Goal: Task Accomplishment & Management: Manage account settings

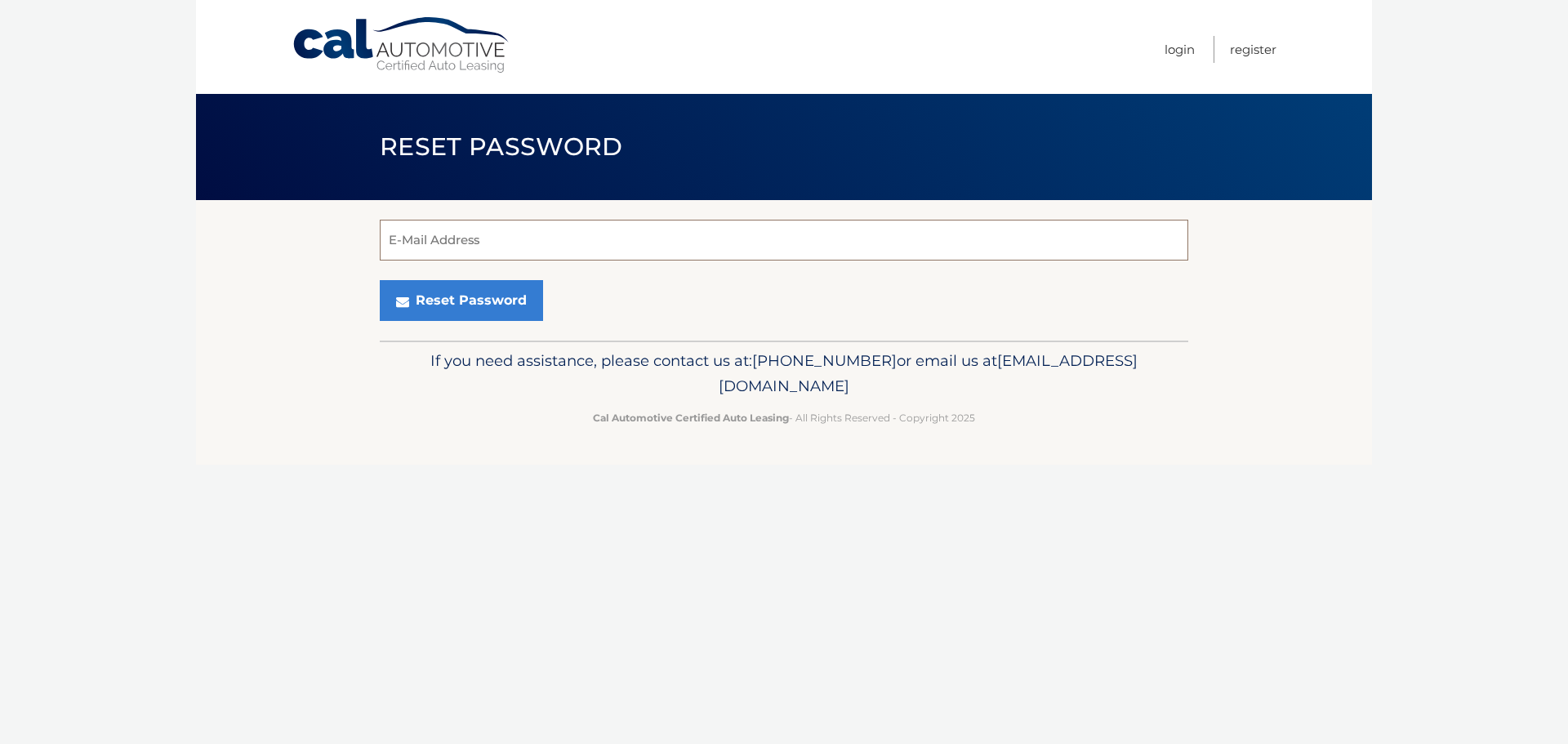
click at [415, 244] on input "E-Mail Address" at bounding box center [783, 239] width 808 height 41
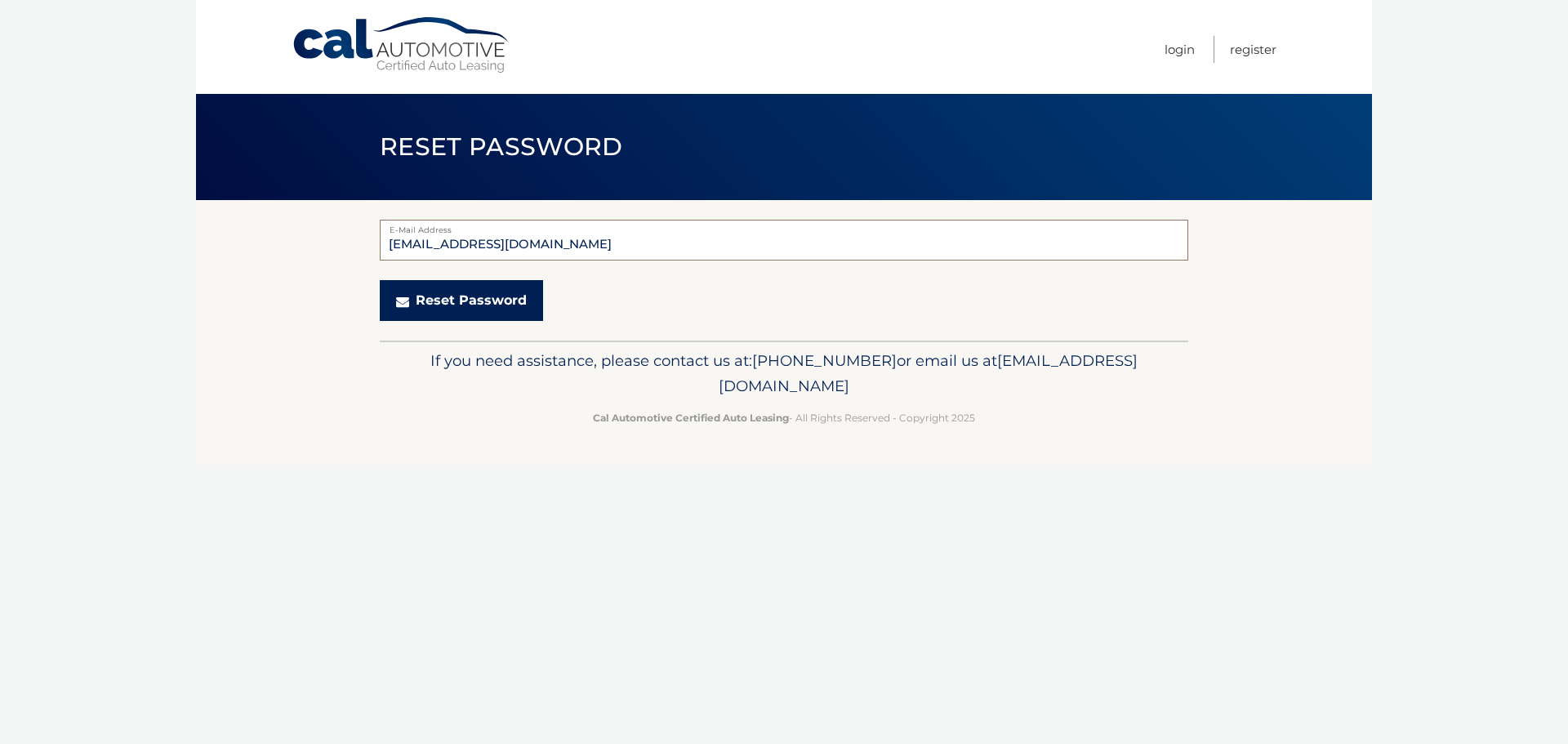
type input "[EMAIL_ADDRESS][DOMAIN_NAME]"
click at [428, 299] on button "Reset Password" at bounding box center [461, 300] width 163 height 41
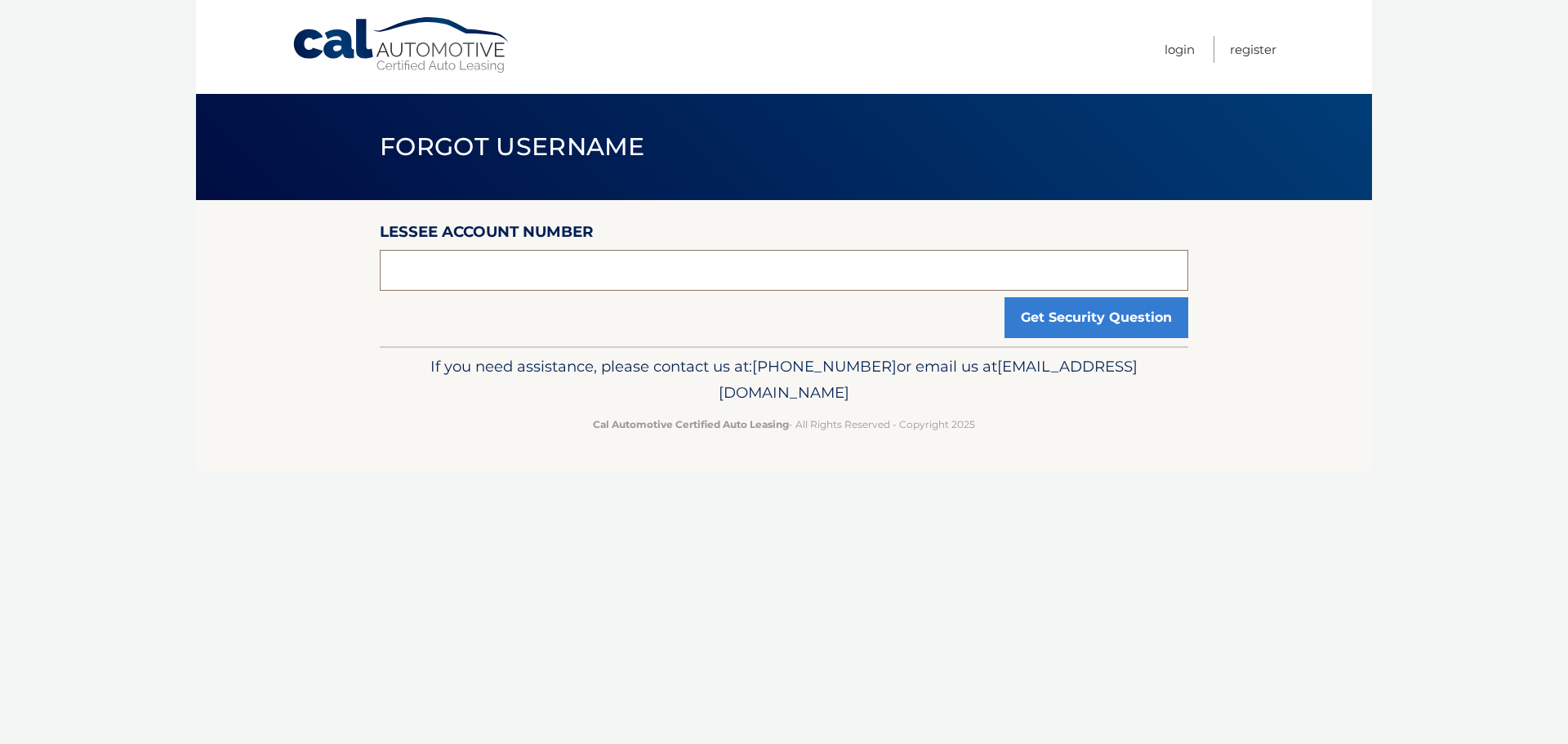
click at [596, 279] on input "text" at bounding box center [783, 270] width 808 height 41
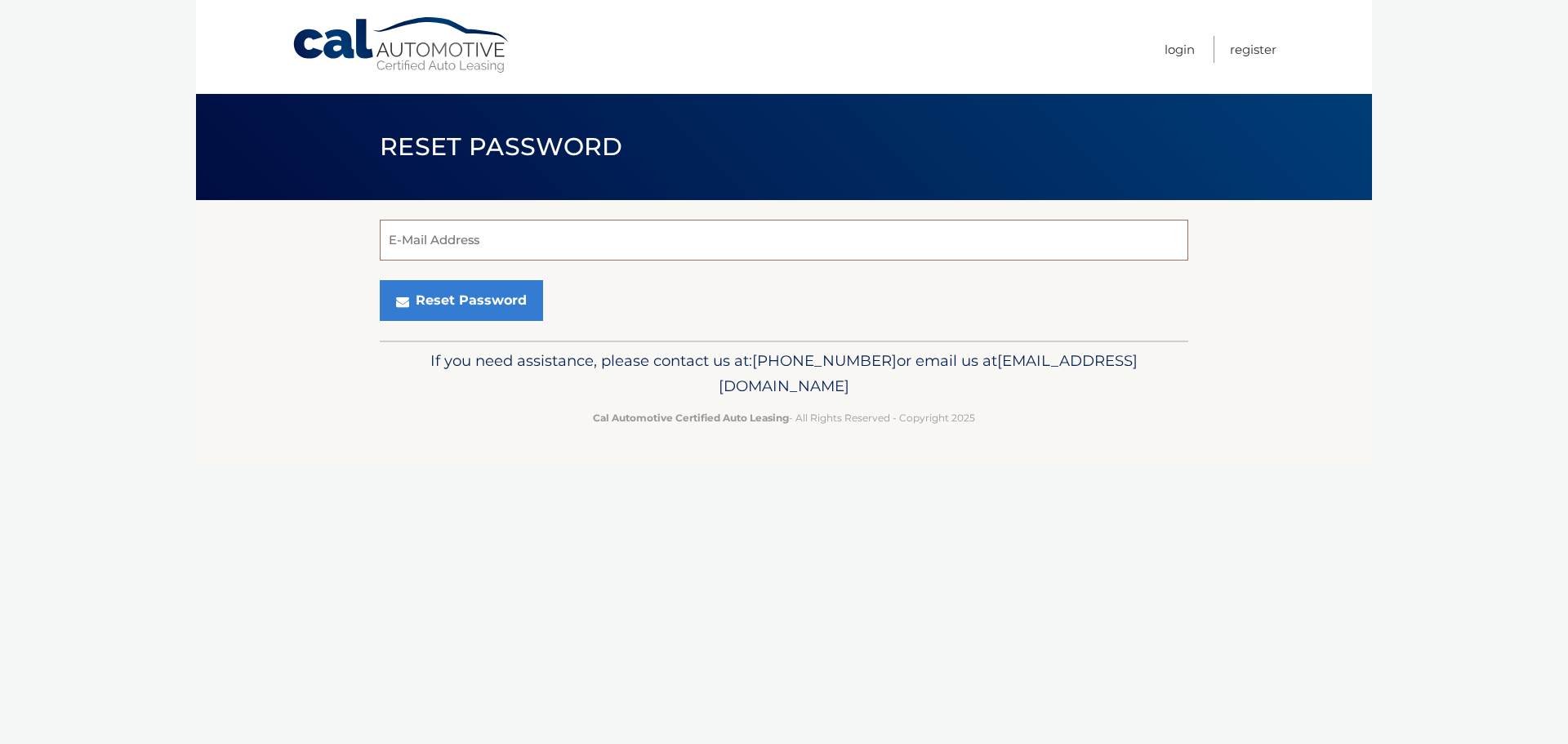
click at [455, 246] on input "E-Mail Address" at bounding box center [783, 239] width 808 height 41
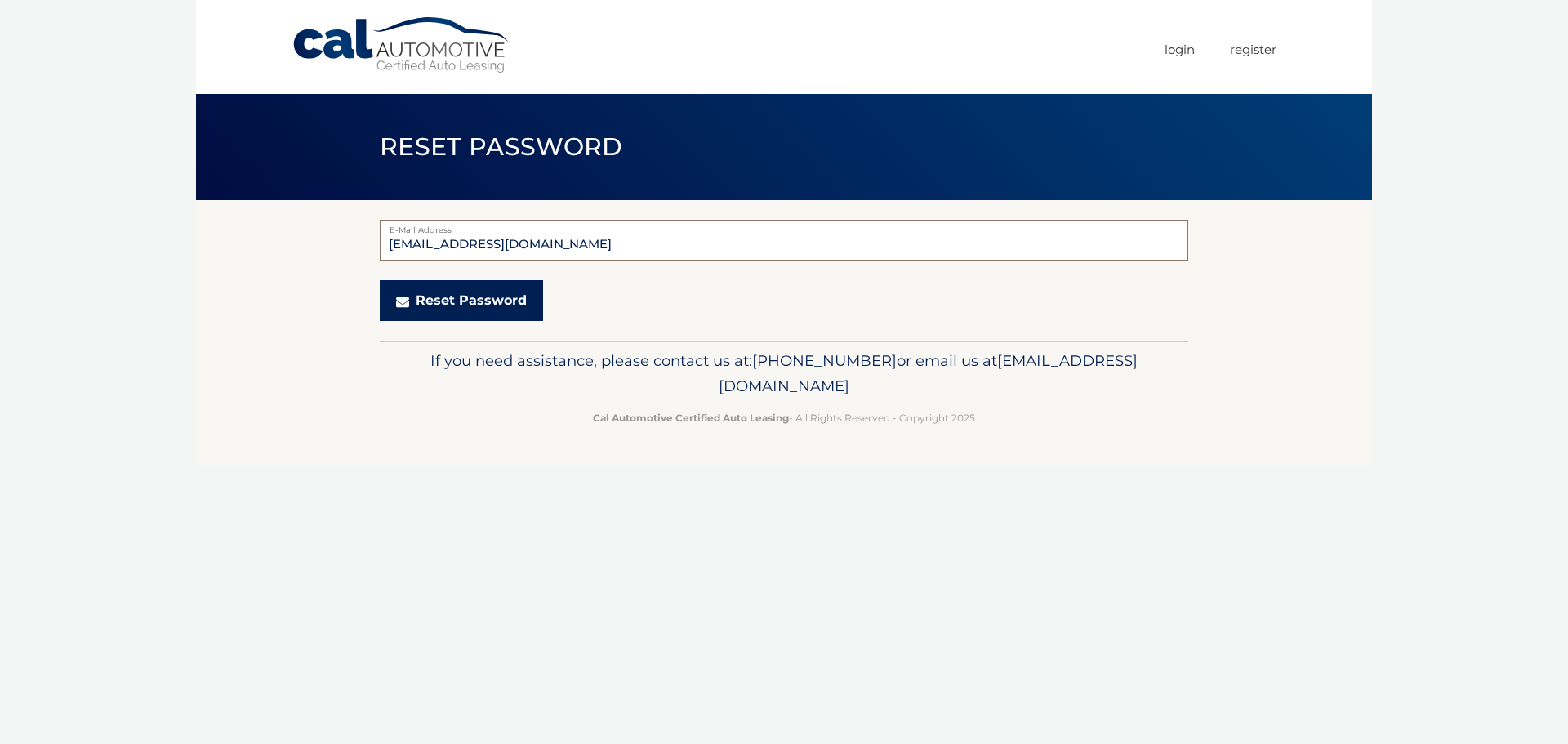
type input "[EMAIL_ADDRESS][DOMAIN_NAME]"
click at [447, 289] on button "Reset Password" at bounding box center [461, 300] width 163 height 41
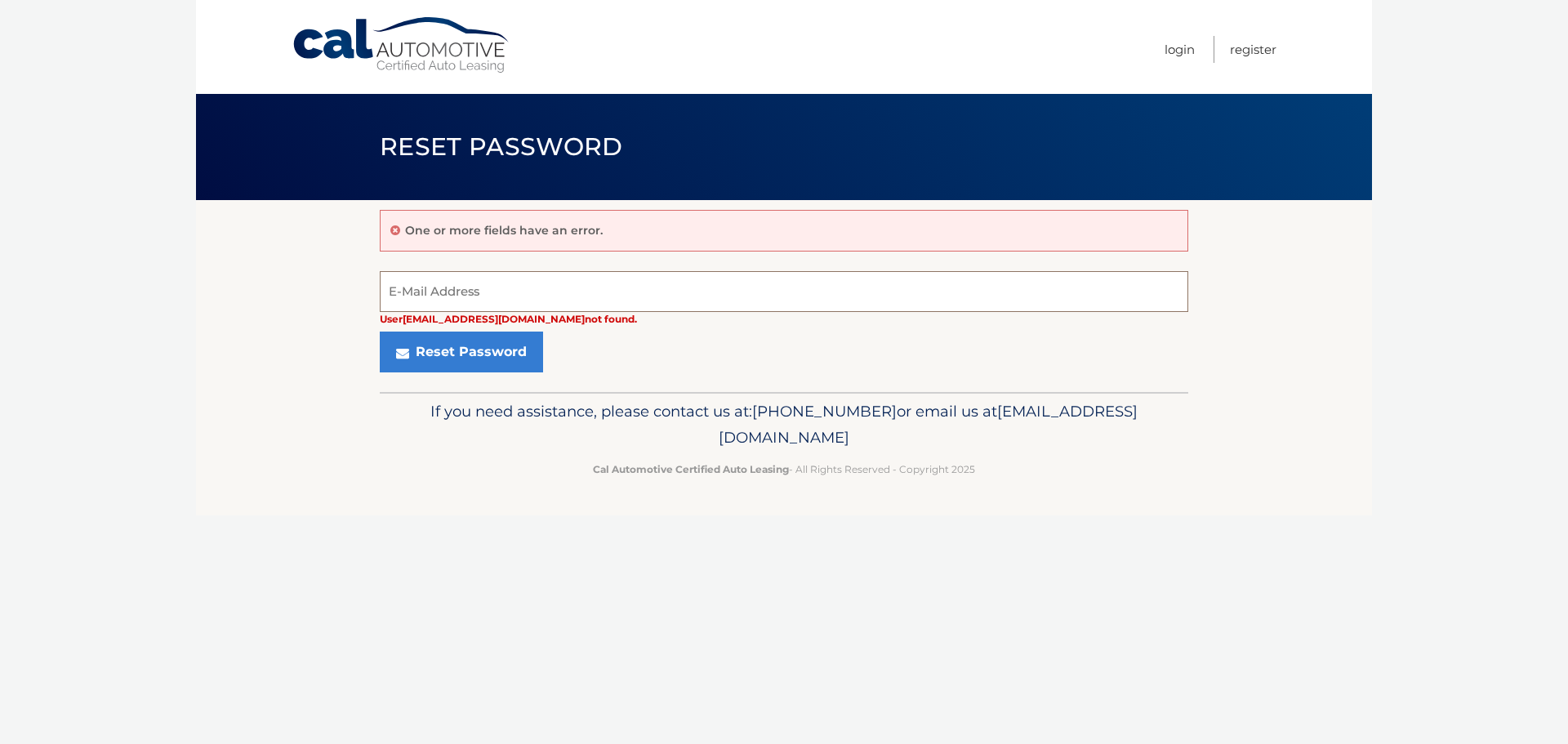
click at [473, 289] on input "E-Mail Address" at bounding box center [783, 291] width 808 height 41
type input "[EMAIL_ADDRESS][DOMAIN_NAME]"
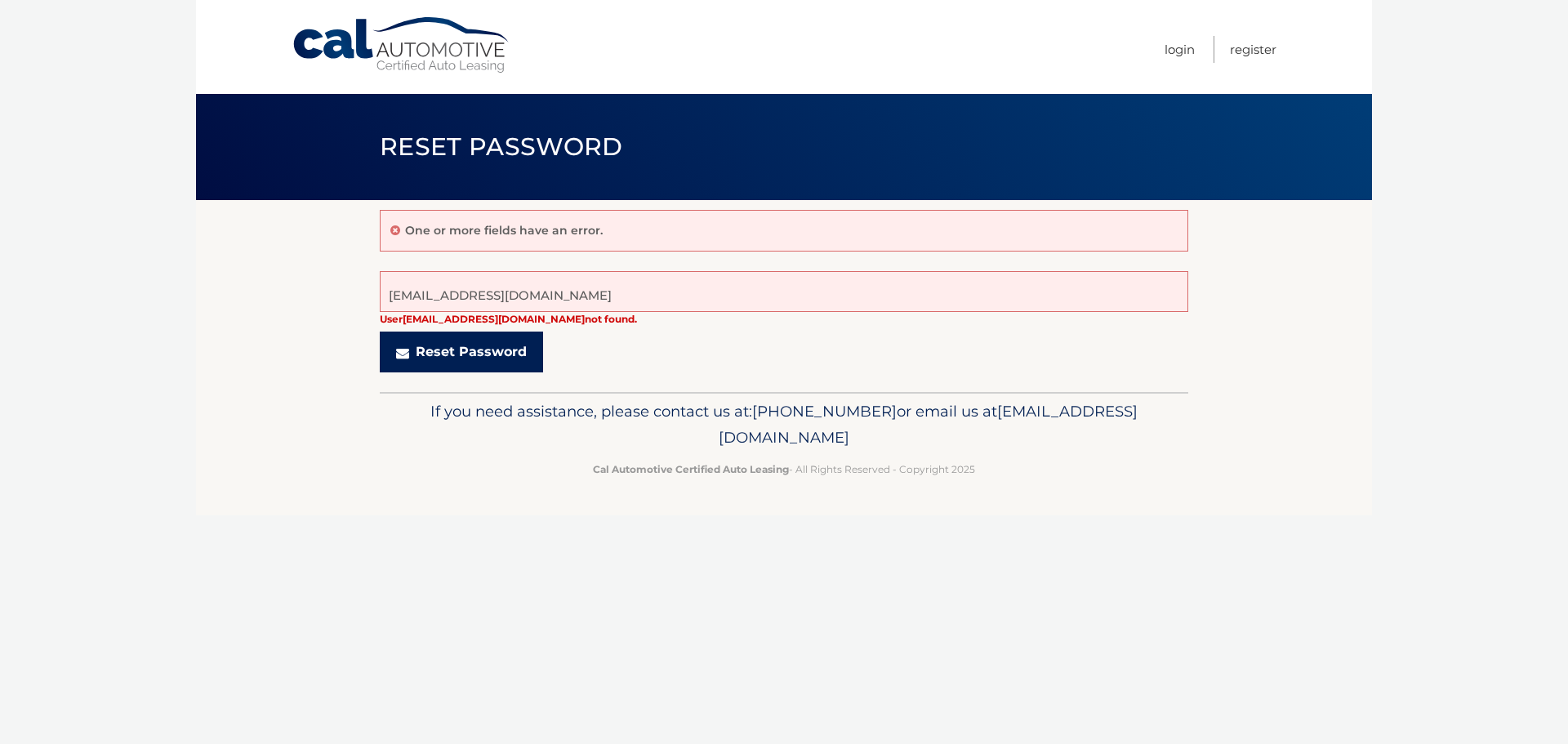
click at [476, 358] on button "Reset Password" at bounding box center [461, 352] width 163 height 41
